Goal: Task Accomplishment & Management: Use online tool/utility

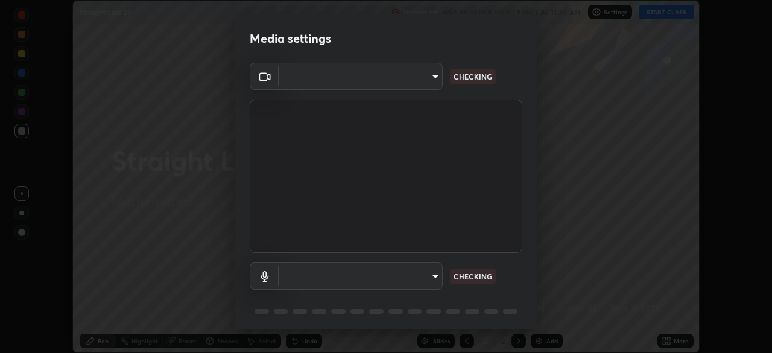
scroll to position [43, 0]
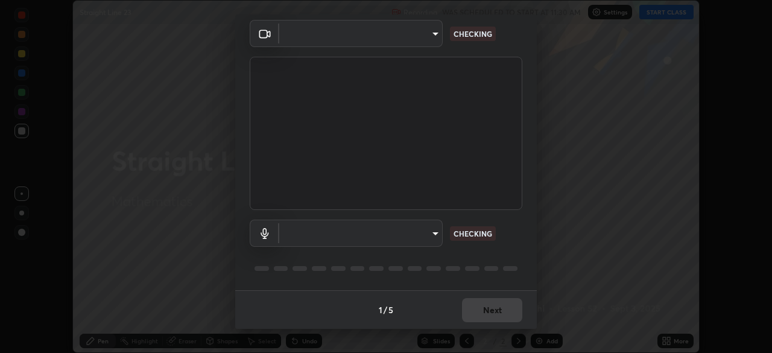
click at [434, 236] on body "Erase all Straight Line 23 Recording WAS SCHEDULED TO START AT 11:30 AM Setting…" at bounding box center [386, 176] width 772 height 353
type input "85d16ec95aa84cac57c58139e5cfc4bfb0706547449b22b2f8fda69051d4463f"
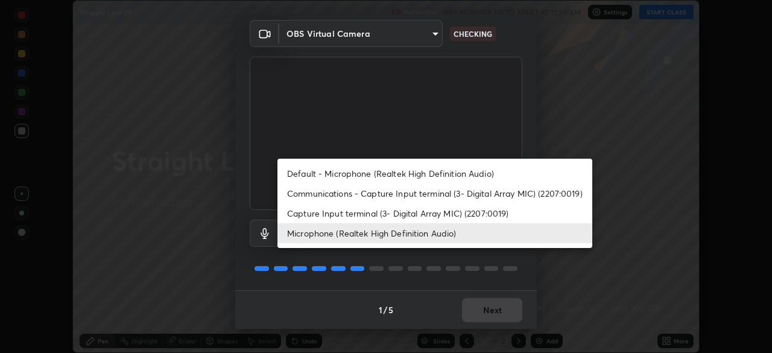
click at [448, 176] on li "Default - Microphone (Realtek High Definition Audio)" at bounding box center [435, 173] width 315 height 20
type input "default"
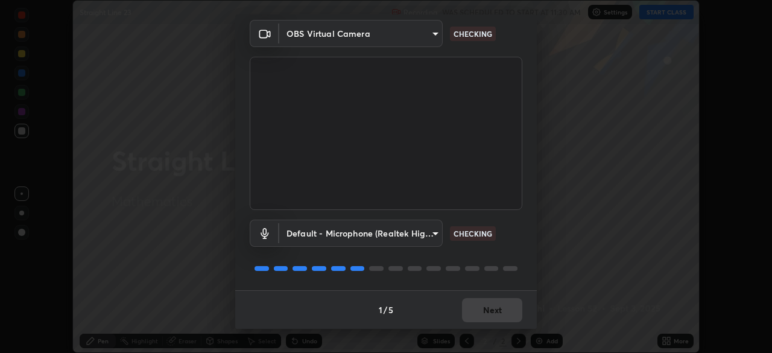
click at [505, 247] on div "Default - Microphone (Realtek High Definition Audio) default CHECKING" at bounding box center [386, 250] width 273 height 80
click at [512, 246] on div "Default - Microphone (Realtek High Definition Audio) default CHECKING" at bounding box center [386, 233] width 273 height 27
click at [514, 246] on div "Default - Microphone (Realtek High Definition Audio) default CHECKING" at bounding box center [386, 233] width 273 height 27
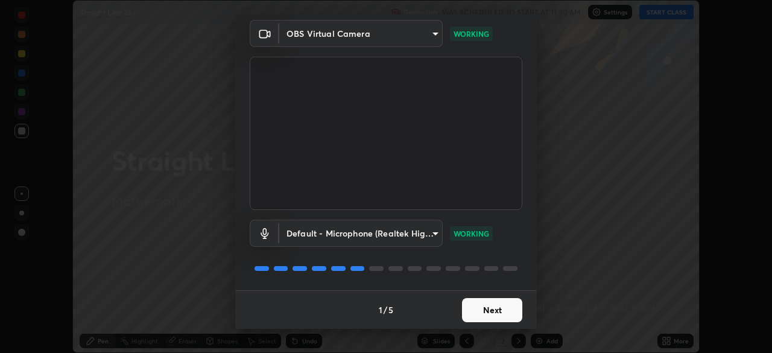
click at [507, 247] on div "Default - Microphone (Realtek High Definition Audio) default WORKING" at bounding box center [386, 250] width 273 height 80
click at [493, 308] on button "Next" at bounding box center [492, 310] width 60 height 24
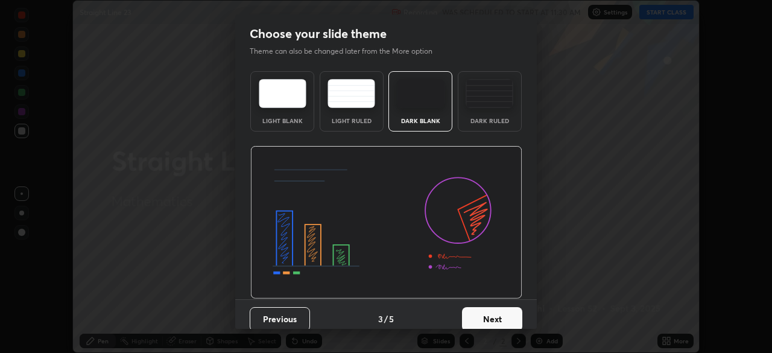
click at [495, 309] on button "Next" at bounding box center [492, 319] width 60 height 24
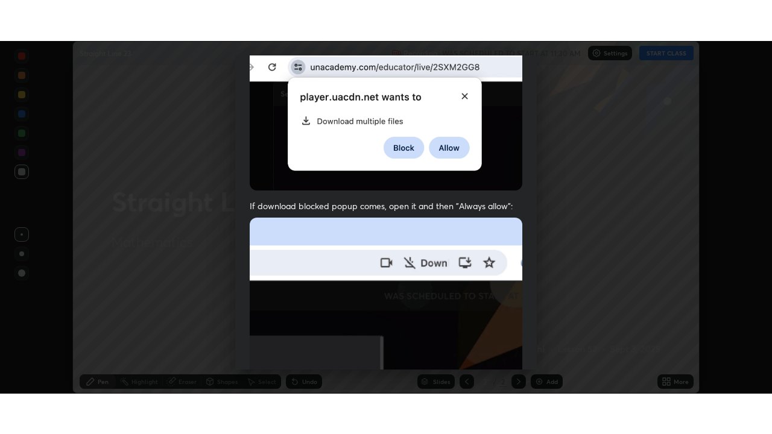
scroll to position [289, 0]
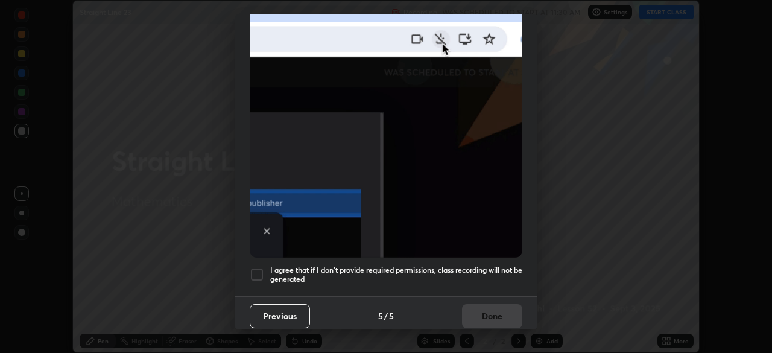
click at [259, 268] on div at bounding box center [257, 274] width 14 height 14
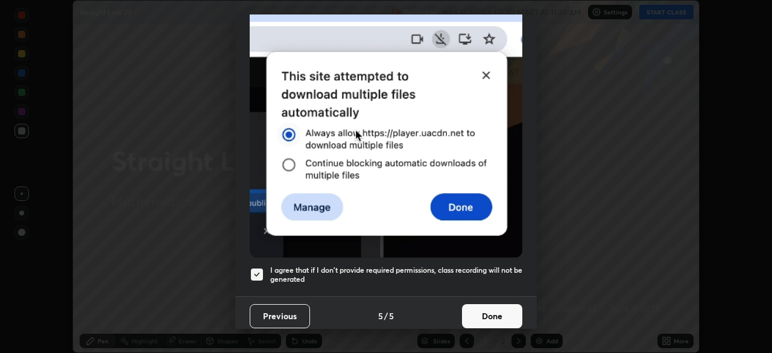
click at [489, 310] on button "Done" at bounding box center [492, 316] width 60 height 24
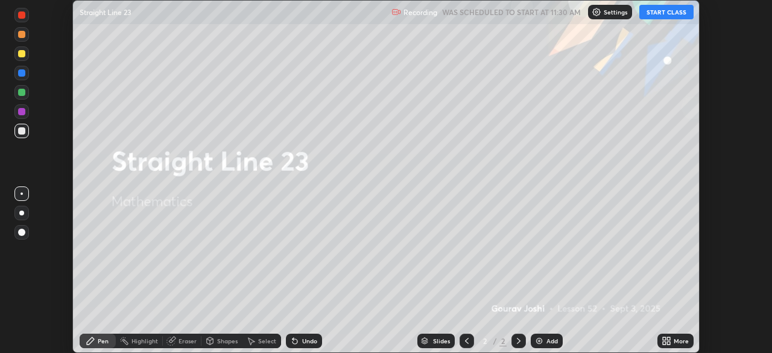
click at [658, 12] on button "START CLASS" at bounding box center [666, 12] width 54 height 14
click at [673, 342] on div "More" at bounding box center [676, 341] width 36 height 14
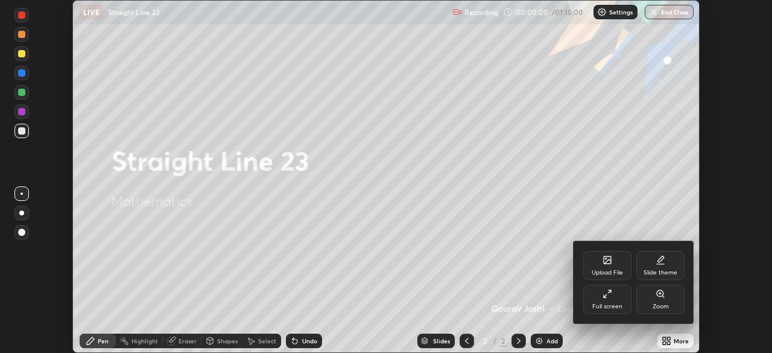
click at [614, 302] on div "Full screen" at bounding box center [607, 299] width 48 height 29
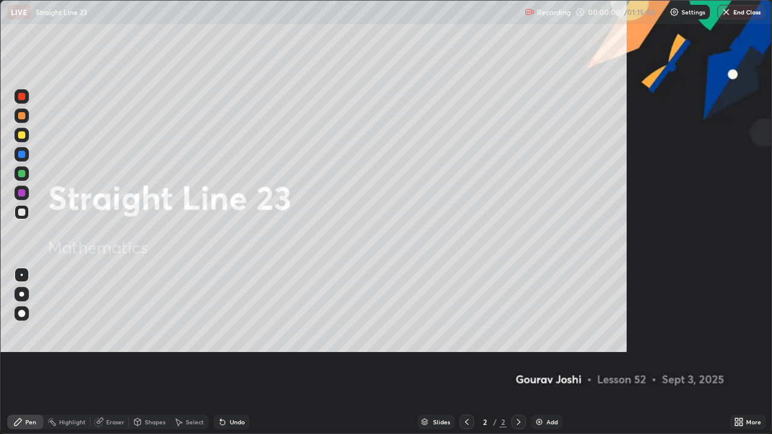
scroll to position [434, 772]
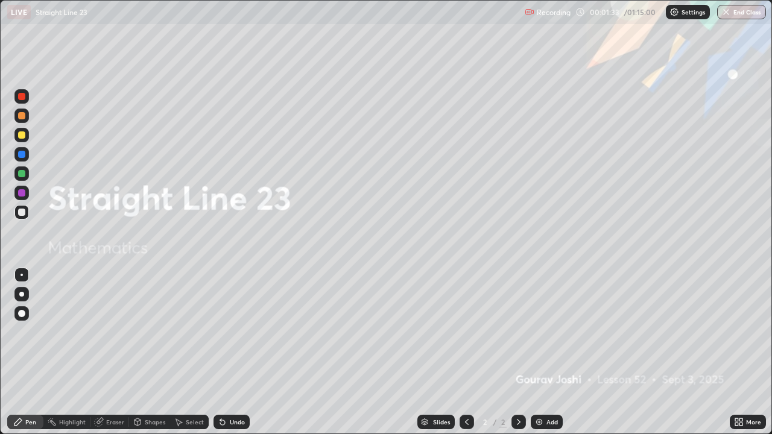
click at [544, 352] on div "Add" at bounding box center [547, 422] width 32 height 14
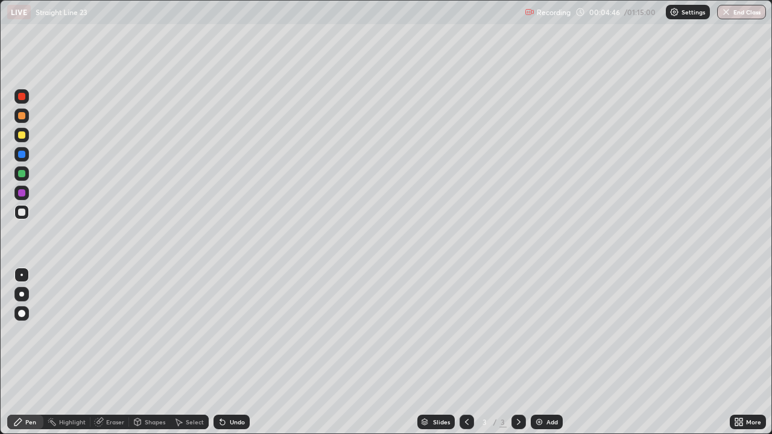
click at [239, 352] on div "Undo" at bounding box center [237, 422] width 15 height 6
click at [235, 352] on div "Undo" at bounding box center [237, 422] width 15 height 6
click at [547, 352] on div "Add" at bounding box center [552, 422] width 11 height 6
click at [25, 103] on div at bounding box center [21, 96] width 14 height 14
click at [24, 157] on div at bounding box center [21, 154] width 14 height 14
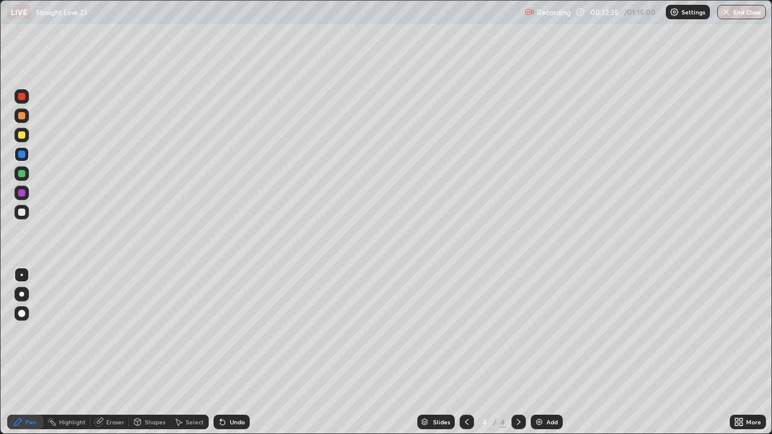
click at [22, 212] on div at bounding box center [21, 212] width 7 height 7
click at [22, 174] on div at bounding box center [21, 173] width 7 height 7
click at [544, 352] on div "Add" at bounding box center [547, 422] width 32 height 14
click at [22, 174] on div at bounding box center [21, 173] width 7 height 7
click at [28, 212] on div at bounding box center [21, 212] width 14 height 14
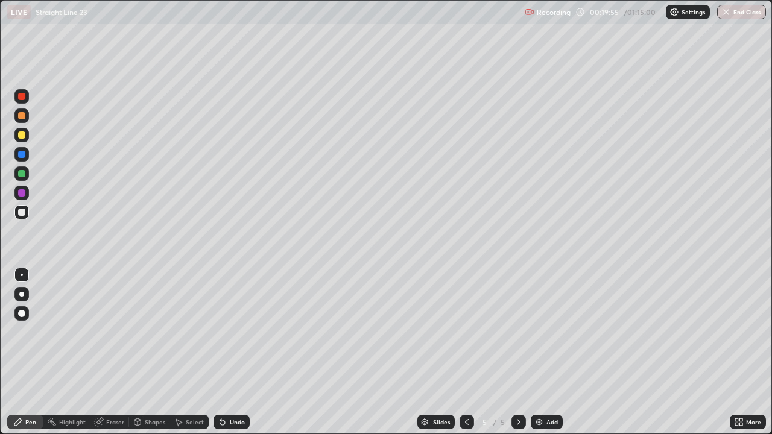
click at [547, 352] on div "Add" at bounding box center [552, 422] width 11 height 6
click at [466, 352] on icon at bounding box center [467, 422] width 10 height 10
click at [519, 352] on icon at bounding box center [519, 422] width 10 height 10
click at [22, 214] on div at bounding box center [21, 212] width 7 height 7
click at [21, 138] on div at bounding box center [21, 135] width 7 height 7
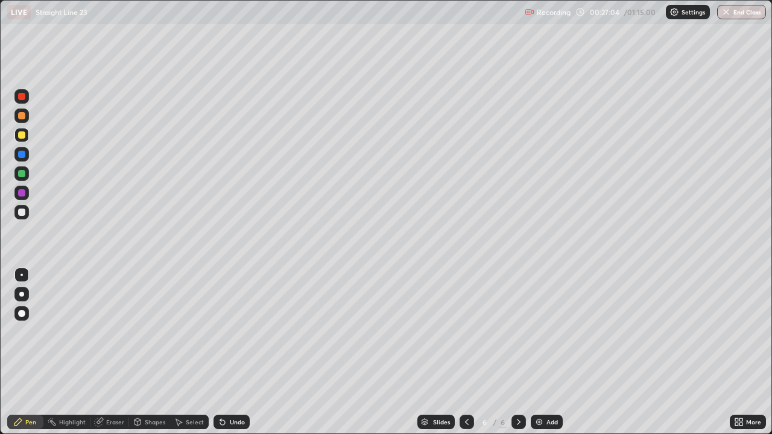
click at [25, 150] on div at bounding box center [21, 154] width 14 height 14
click at [21, 212] on div at bounding box center [21, 212] width 7 height 7
click at [236, 352] on div "Undo" at bounding box center [237, 422] width 15 height 6
click at [232, 352] on div "Undo" at bounding box center [237, 422] width 15 height 6
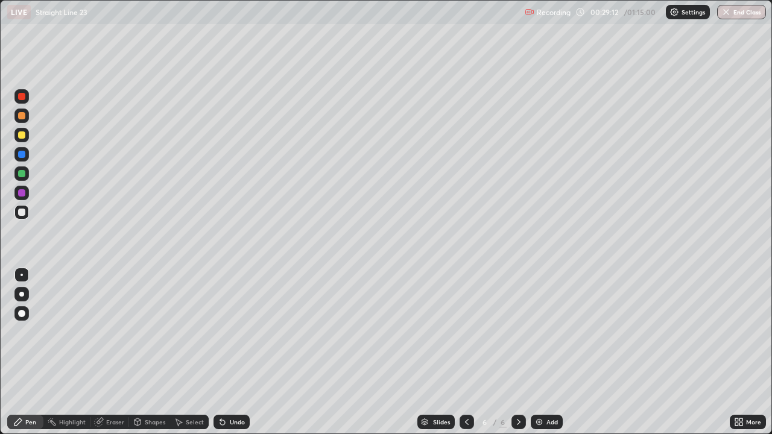
click at [232, 352] on div "Undo" at bounding box center [237, 422] width 15 height 6
click at [550, 352] on div "Add" at bounding box center [552, 422] width 11 height 6
click at [22, 136] on div at bounding box center [21, 135] width 7 height 7
click at [22, 159] on div at bounding box center [21, 154] width 14 height 14
click at [22, 139] on div at bounding box center [21, 135] width 14 height 14
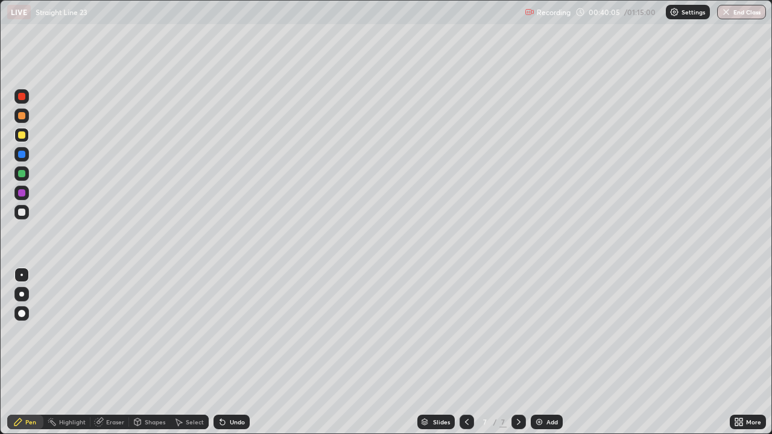
click at [21, 153] on div at bounding box center [21, 154] width 7 height 7
click at [18, 137] on div at bounding box center [21, 135] width 7 height 7
click at [24, 176] on div at bounding box center [21, 173] width 7 height 7
click at [550, 352] on div "Add" at bounding box center [552, 422] width 11 height 6
click at [21, 214] on div at bounding box center [21, 212] width 7 height 7
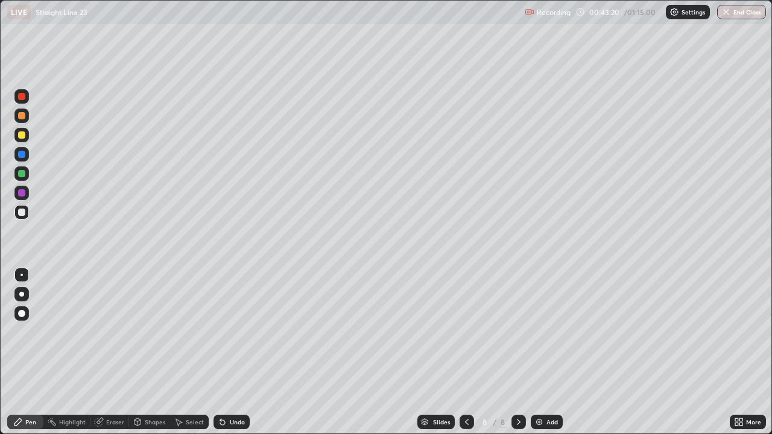
click at [220, 352] on icon at bounding box center [220, 419] width 1 height 1
click at [24, 136] on div at bounding box center [21, 135] width 7 height 7
click at [21, 97] on div at bounding box center [21, 96] width 7 height 7
click at [146, 352] on div "Shapes" at bounding box center [149, 422] width 41 height 14
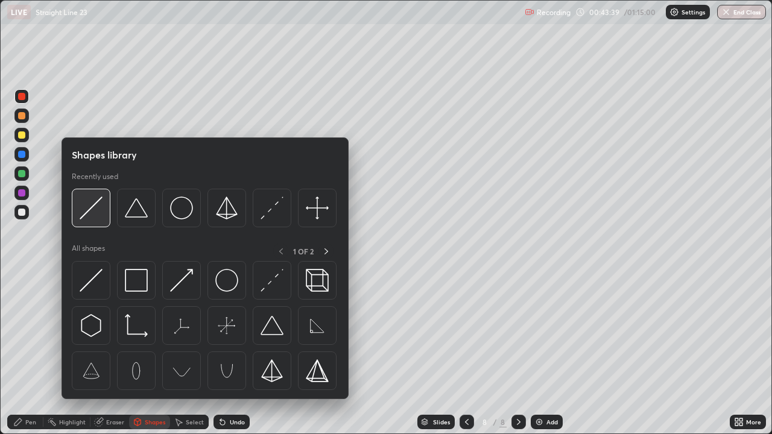
click at [94, 212] on img at bounding box center [91, 208] width 23 height 23
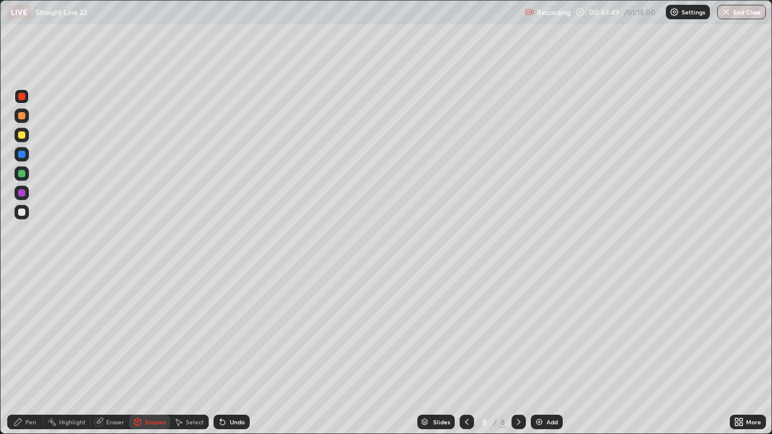
click at [17, 212] on div at bounding box center [21, 212] width 14 height 14
click at [17, 157] on div at bounding box center [21, 154] width 14 height 14
click at [230, 352] on div "Undo" at bounding box center [237, 422] width 15 height 6
click at [17, 352] on icon at bounding box center [17, 422] width 7 height 7
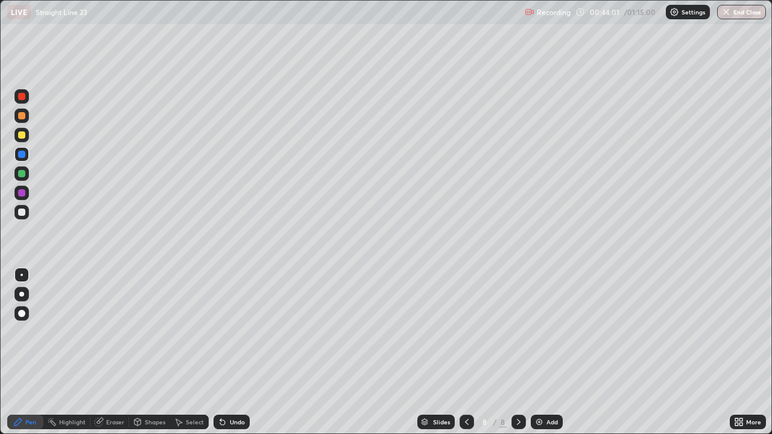
click at [237, 352] on div "Undo" at bounding box center [237, 422] width 15 height 6
click at [229, 352] on div "Undo" at bounding box center [232, 422] width 36 height 14
click at [19, 215] on div at bounding box center [21, 212] width 14 height 14
click at [244, 352] on div "Undo" at bounding box center [232, 422] width 36 height 14
click at [19, 175] on div at bounding box center [21, 173] width 7 height 7
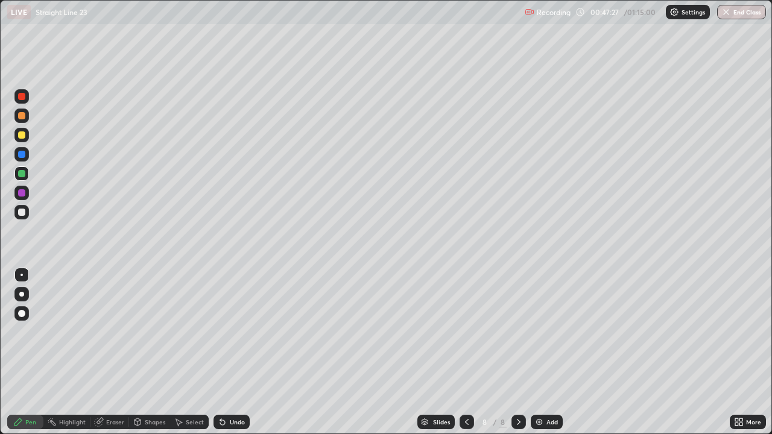
click at [221, 352] on icon at bounding box center [222, 422] width 5 height 5
click at [20, 95] on div at bounding box center [21, 96] width 7 height 7
click at [545, 352] on div "Add" at bounding box center [547, 422] width 32 height 14
click at [466, 352] on icon at bounding box center [467, 422] width 10 height 10
click at [519, 352] on icon at bounding box center [519, 422] width 10 height 10
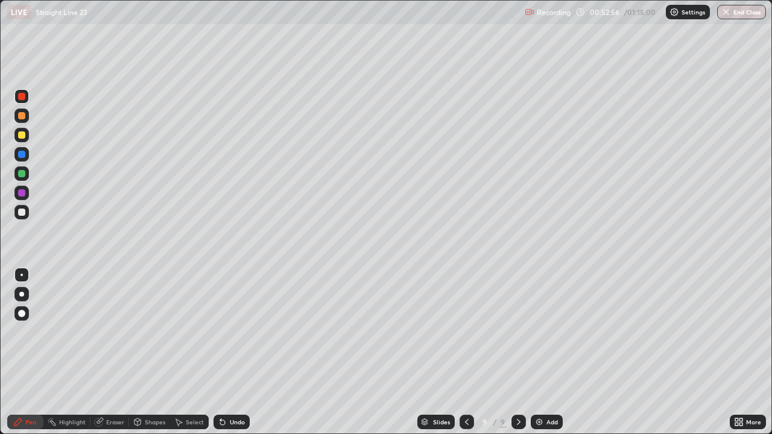
click at [23, 215] on div at bounding box center [21, 212] width 7 height 7
click at [225, 352] on icon at bounding box center [223, 422] width 10 height 10
click at [230, 352] on div "Undo" at bounding box center [237, 422] width 15 height 6
click at [225, 352] on icon at bounding box center [223, 422] width 10 height 10
click at [23, 99] on div at bounding box center [21, 96] width 7 height 7
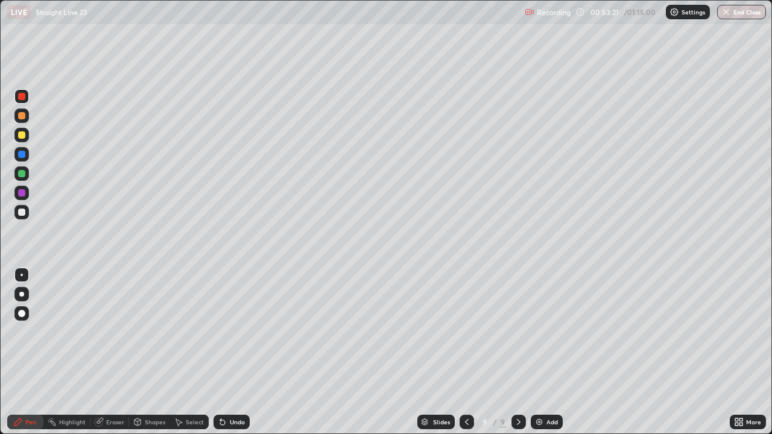
click at [22, 212] on div at bounding box center [21, 212] width 7 height 7
click at [227, 352] on div "Undo" at bounding box center [232, 422] width 36 height 14
click at [229, 352] on div "Undo" at bounding box center [232, 422] width 36 height 14
click at [23, 100] on div at bounding box center [21, 96] width 7 height 7
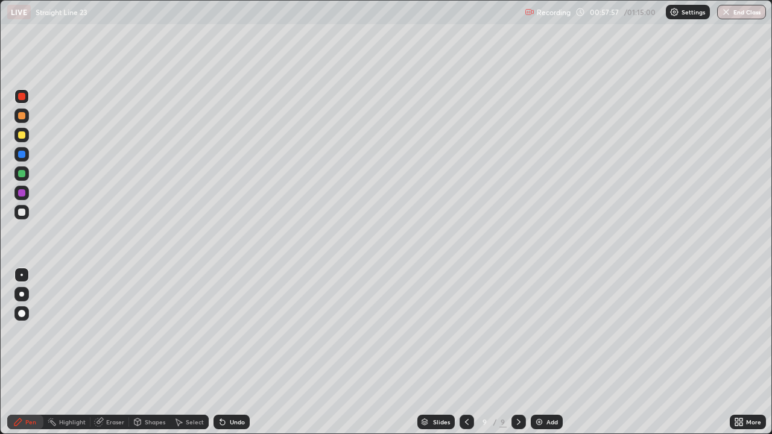
click at [25, 217] on div at bounding box center [21, 212] width 14 height 14
click at [542, 352] on img at bounding box center [540, 422] width 10 height 10
click at [731, 17] on button "End Class" at bounding box center [741, 12] width 49 height 14
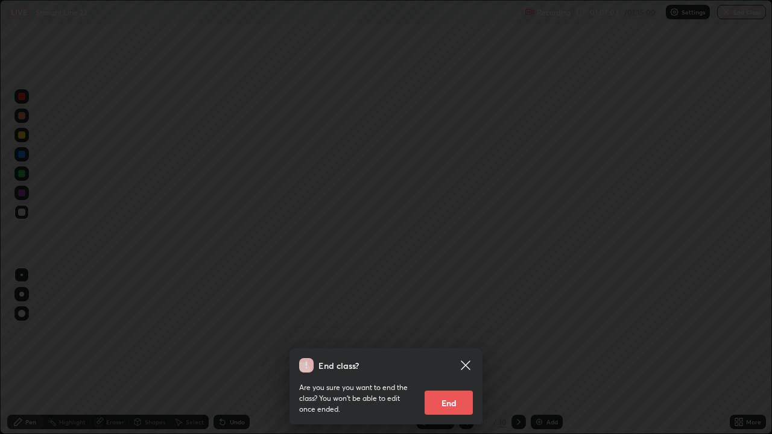
click at [458, 352] on button "End" at bounding box center [449, 403] width 48 height 24
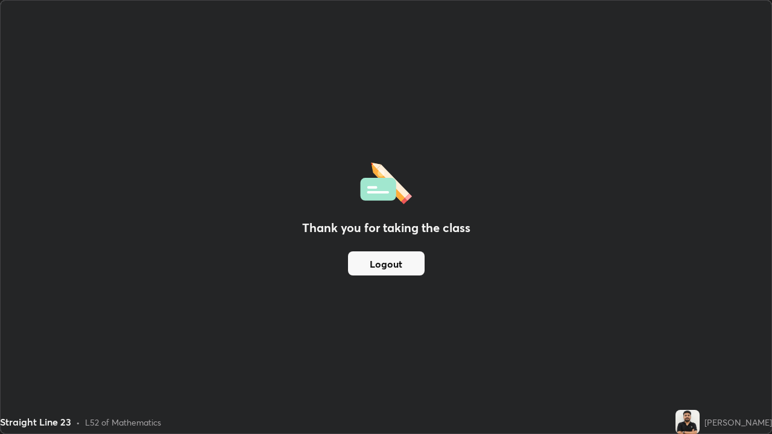
click at [404, 265] on button "Logout" at bounding box center [386, 264] width 77 height 24
